Goal: Task Accomplishment & Management: Complete application form

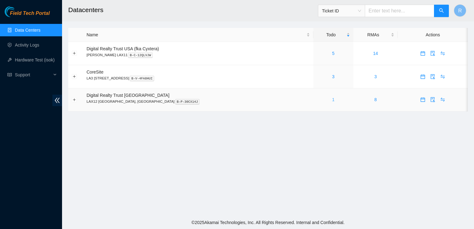
click at [332, 101] on link "1" at bounding box center [333, 99] width 2 height 5
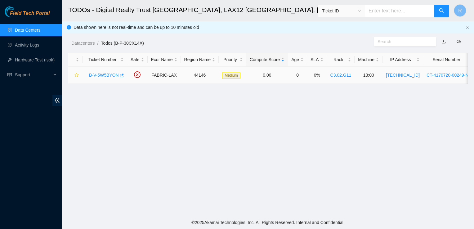
click at [109, 75] on link "B-V-5W5BYON" at bounding box center [104, 75] width 30 height 5
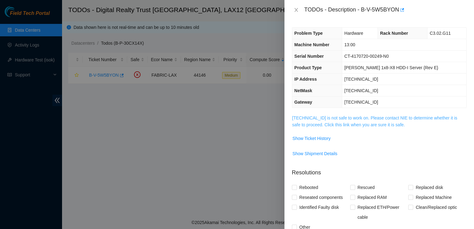
click at [301, 122] on link "23.194.216.28 is not safe to work on. Please contact NIE to determine whether i…" at bounding box center [374, 121] width 165 height 12
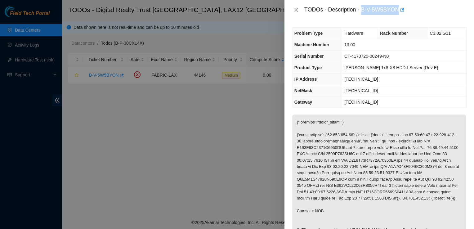
drag, startPoint x: 361, startPoint y: 9, endPoint x: 398, endPoint y: 12, distance: 37.3
click at [398, 12] on div "TODOs - Description - B-V-5W5BYON" at bounding box center [385, 10] width 162 height 10
copy div "B-V-5W5BYON"
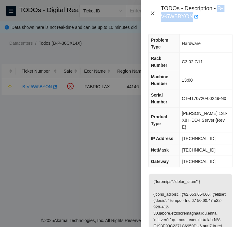
click at [154, 14] on icon "close" at bounding box center [152, 13] width 5 height 5
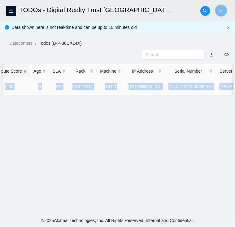
scroll to position [0, 217]
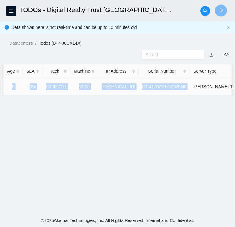
drag, startPoint x: 20, startPoint y: 85, endPoint x: 181, endPoint y: 90, distance: 161.6
click at [181, 90] on tr "B-V-5W5BYON FABRIC-LAX 44146 Medium 0.00 0 0% C3.02.G11 13:00 23.194.216.28 CT-…" at bounding box center [37, 86] width 507 height 17
copy tr "B-V-5W5BYON FABRIC-LAX 44146 Medium 0.00 0 0% C3.02.G11 13:00 23.194.216.28 CT-…"
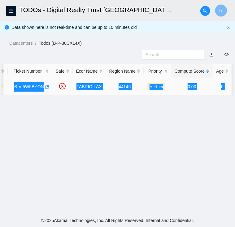
scroll to position [0, 0]
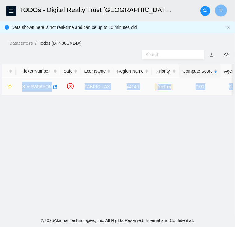
click at [38, 86] on link "B-V-5W5BYON" at bounding box center [37, 86] width 30 height 5
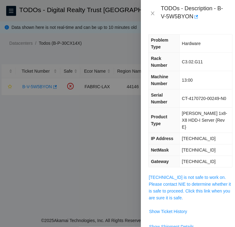
click at [159, 174] on span "23.194.216.28 is not safe to work on. Please contact NIE to determine whether i…" at bounding box center [191, 187] width 84 height 27
click at [161, 175] on link "23.194.216.28 is not safe to work on. Please contact NIE to determine whether i…" at bounding box center [190, 187] width 82 height 25
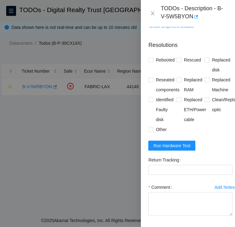
scroll to position [497, 0]
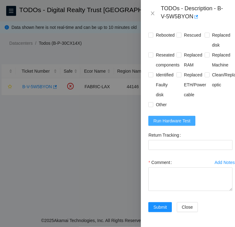
click at [174, 117] on span "Run Hardware Test" at bounding box center [171, 120] width 37 height 7
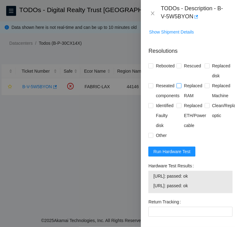
scroll to position [463, 0]
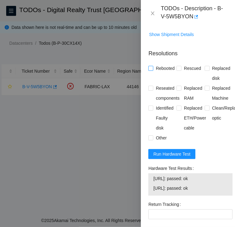
click at [150, 66] on input "Rebooted" at bounding box center [150, 68] width 4 height 4
checkbox input "true"
click at [151, 86] on input "Reseated components" at bounding box center [150, 88] width 4 height 4
checkbox input "true"
drag, startPoint x: 208, startPoint y: 182, endPoint x: 151, endPoint y: 172, distance: 57.8
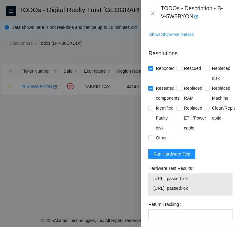
click at [151, 173] on div "23.194.216.28: passed: ok 23.194.216.29: passed: ok" at bounding box center [190, 184] width 84 height 22
copy tbody "23.194.216.28: passed: ok 23.194.216.29: passed: ok"
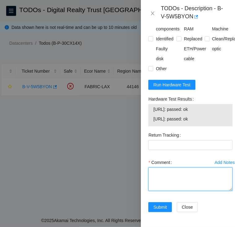
click at [160, 167] on textarea "Comment" at bounding box center [190, 179] width 84 height 24
paste textarea "B-V-5W5BYON FABRIC-LAX Medium 0 0% C3.02.G11 13:00 23.194.216.28 CT-4170720-002…"
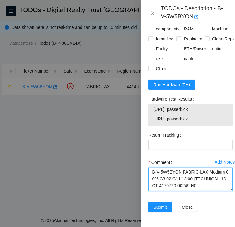
scroll to position [121, 0]
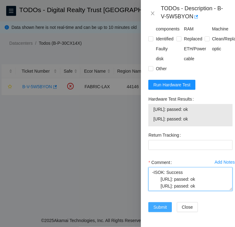
type textarea "B-V-5W5BYON FABRIC-LAX Medium 0 0% C3.02.G11 13:00 23.194.216.28 CT-4170720-002…"
click at [157, 203] on span "Submit" at bounding box center [160, 206] width 14 height 7
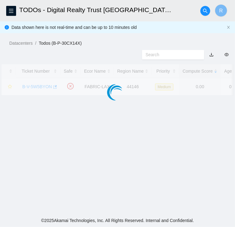
scroll to position [166, 0]
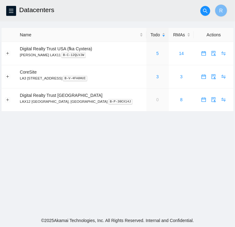
click at [83, 12] on h2 "Datacenters" at bounding box center [97, 10] width 156 height 20
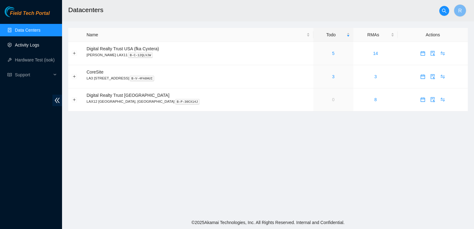
click at [24, 44] on link "Activity Logs" at bounding box center [27, 44] width 24 height 5
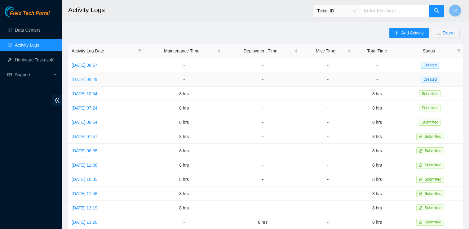
click at [96, 79] on link "[DATE] 08:29" at bounding box center [85, 79] width 26 height 5
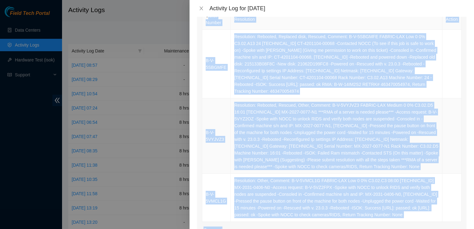
scroll to position [84, 0]
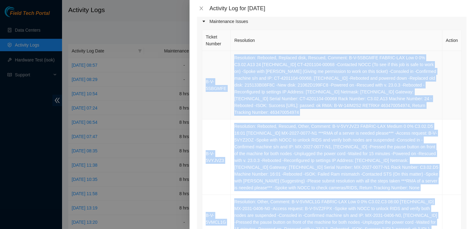
drag, startPoint x: 435, startPoint y: 131, endPoint x: 204, endPoint y: 68, distance: 239.3
click at [204, 68] on div "Ticket Number Resolution Action B-V-5SBGMFE Resolution: Rebooted, Replaced disk…" at bounding box center [331, 175] width 269 height 292
copy div "B-V-5SBGMFE Resolution: Rebooted, Replaced disk, Rescued, Comment: B-V-5SBGMFE …"
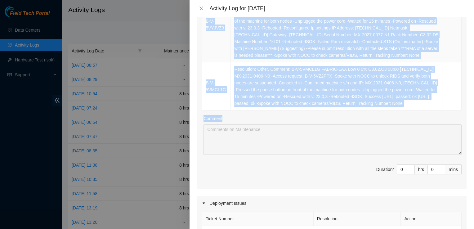
scroll to position [226, 0]
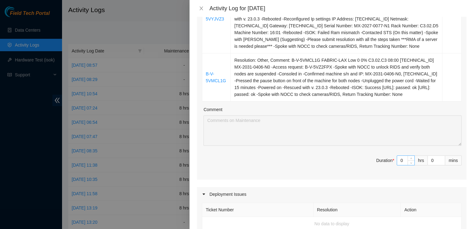
drag, startPoint x: 404, startPoint y: 154, endPoint x: 392, endPoint y: 155, distance: 12.2
click at [235, 155] on div "0" at bounding box center [406, 160] width 18 height 10
drag, startPoint x: 394, startPoint y: 153, endPoint x: 402, endPoint y: 152, distance: 8.8
click at [235, 156] on input "0" at bounding box center [405, 160] width 17 height 9
type input "8"
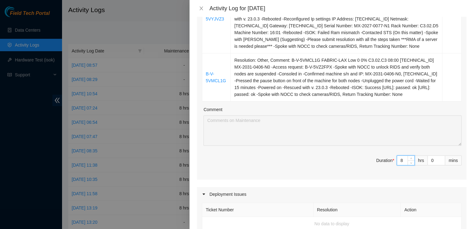
type input "8"
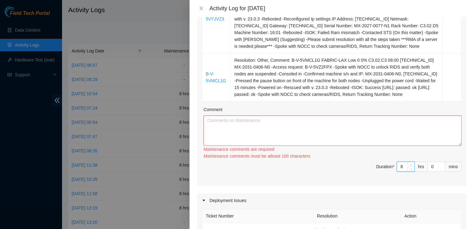
type input "8"
click at [235, 122] on textarea "Comment" at bounding box center [332, 130] width 258 height 30
paste textarea "B-V-5SBGMFE Resolution: Rebooted, Replaced disk, Rescued, Comment: B-V-5SBGMFE …"
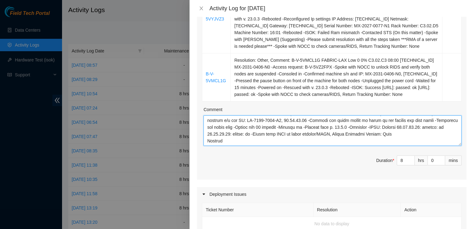
scroll to position [459, 0]
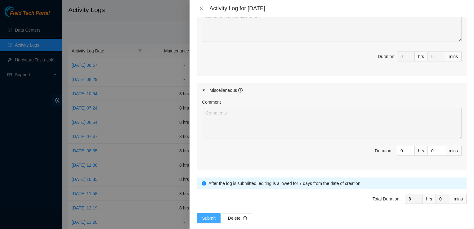
type textarea "B-V-5SBGMFE Resolution: Rebooted, Replaced disk, Rescued, Comment: B-V-5SBGMFE …"
click at [210, 215] on span "Submit" at bounding box center [209, 218] width 14 height 7
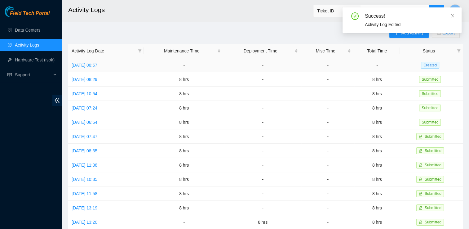
click at [97, 65] on link "[DATE] 08:57" at bounding box center [85, 65] width 26 height 5
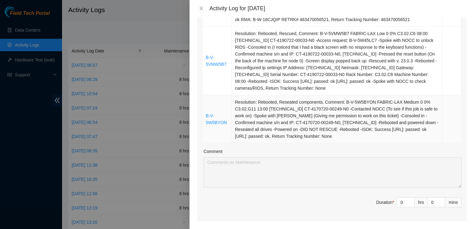
scroll to position [225, 0]
drag, startPoint x: 399, startPoint y: 202, endPoint x: 394, endPoint y: 202, distance: 4.7
click at [235, 202] on input "0" at bounding box center [405, 201] width 17 height 9
type input "8"
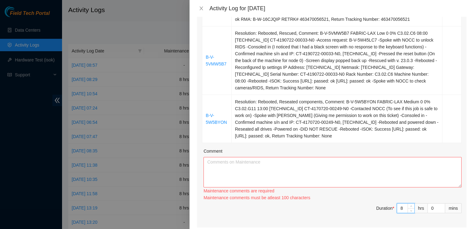
type input "8"
click at [235, 164] on textarea "Comment" at bounding box center [332, 172] width 258 height 30
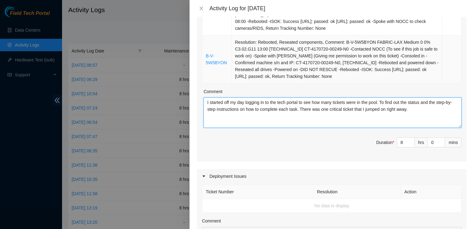
scroll to position [285, 0]
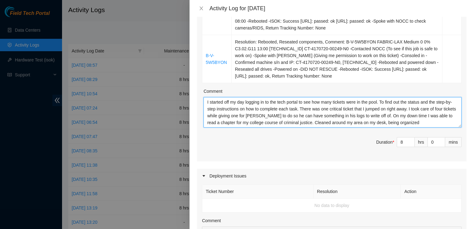
click at [235, 120] on textarea "I started off my day logging in to the tech portal to see how many tickets were…" at bounding box center [332, 112] width 258 height 30
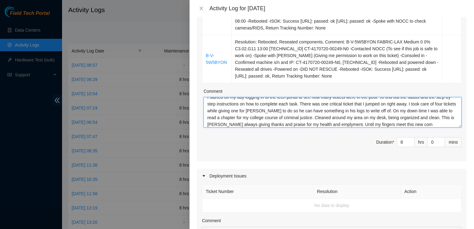
scroll to position [12, 0]
click at [226, 124] on textarea "I started off my day logging in to the tech portal to see how many tickets were…" at bounding box center [332, 112] width 258 height 30
click at [235, 123] on textarea "I started off my day logging in to the tech portal to see how many tickets were…" at bounding box center [332, 112] width 258 height 30
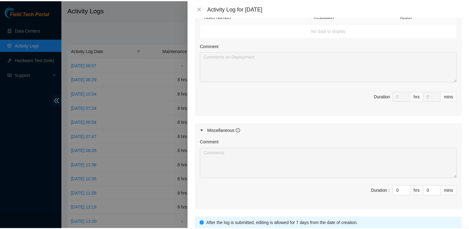
scroll to position [507, 0]
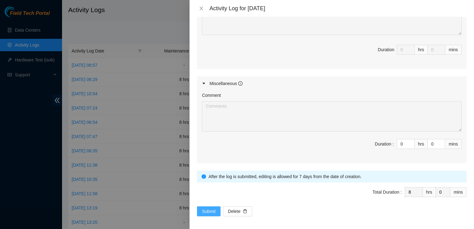
type textarea "I started off my day logging in to the tech portal to see how many tickets were…"
click at [204, 212] on span "Submit" at bounding box center [209, 211] width 14 height 7
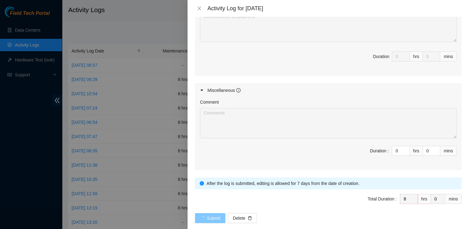
scroll to position [0, 0]
